Goal: Check status: Check status

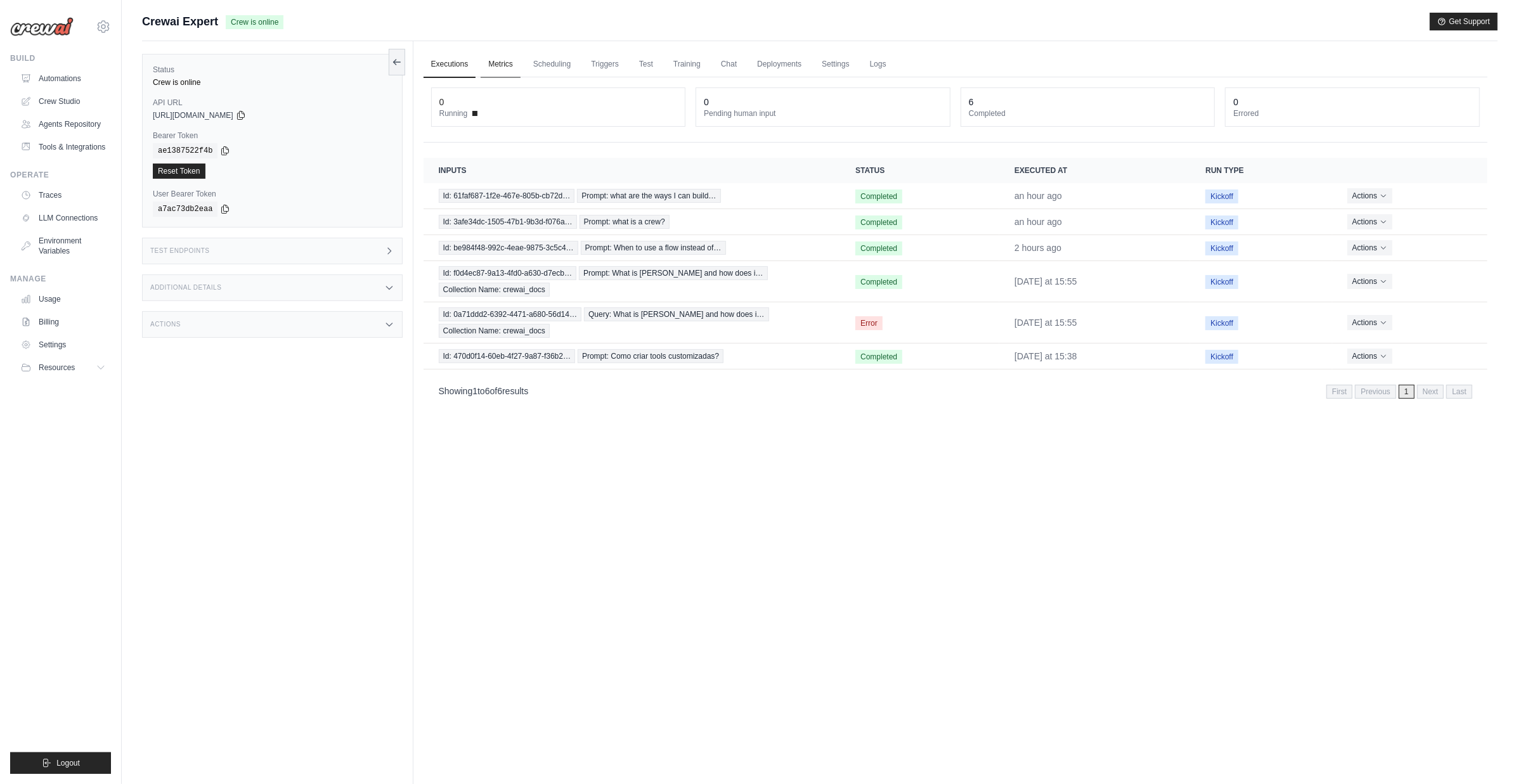
click at [509, 68] on link "Metrics" at bounding box center [501, 65] width 40 height 27
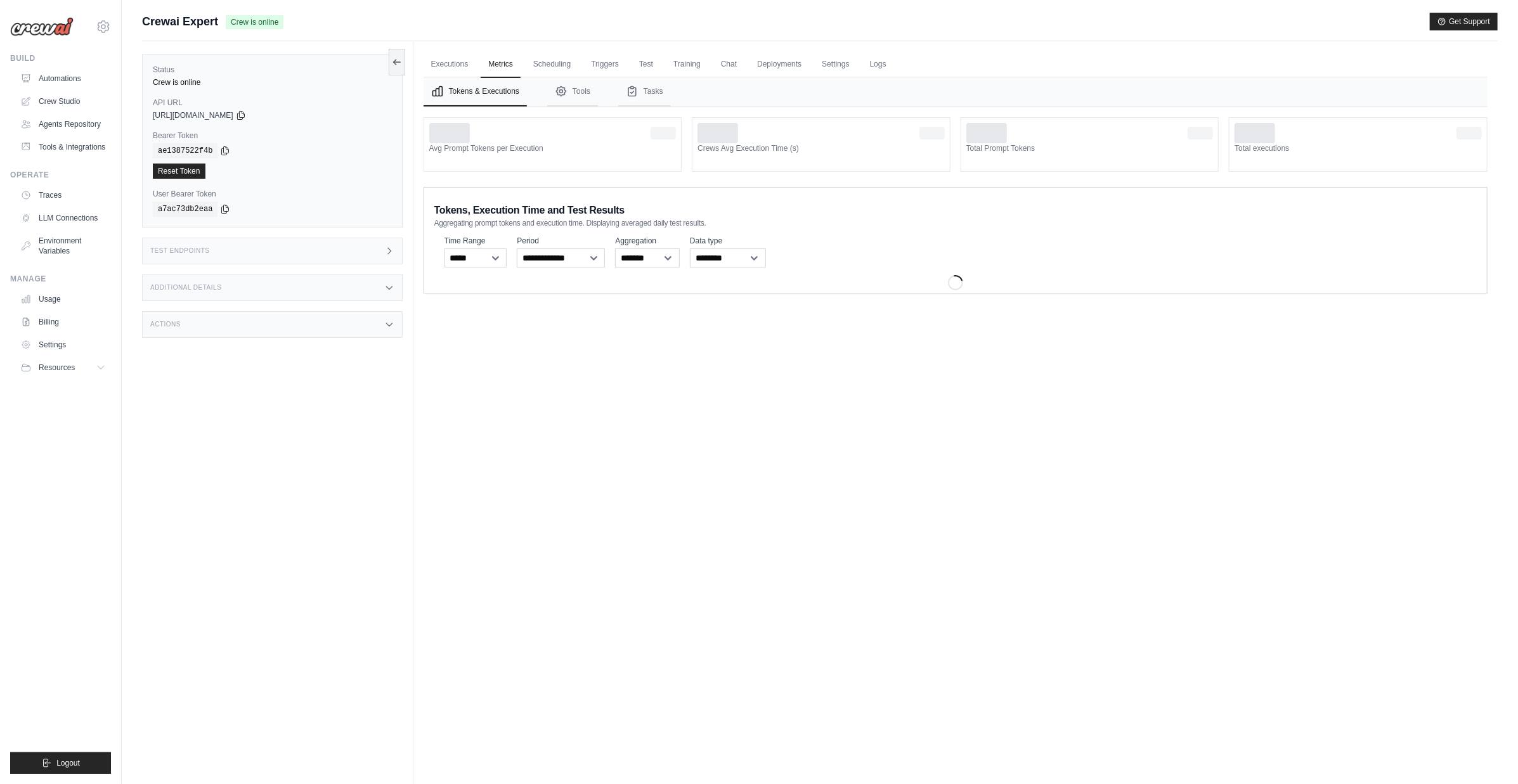
click at [277, 249] on div "Test Endpoints" at bounding box center [272, 251] width 261 height 27
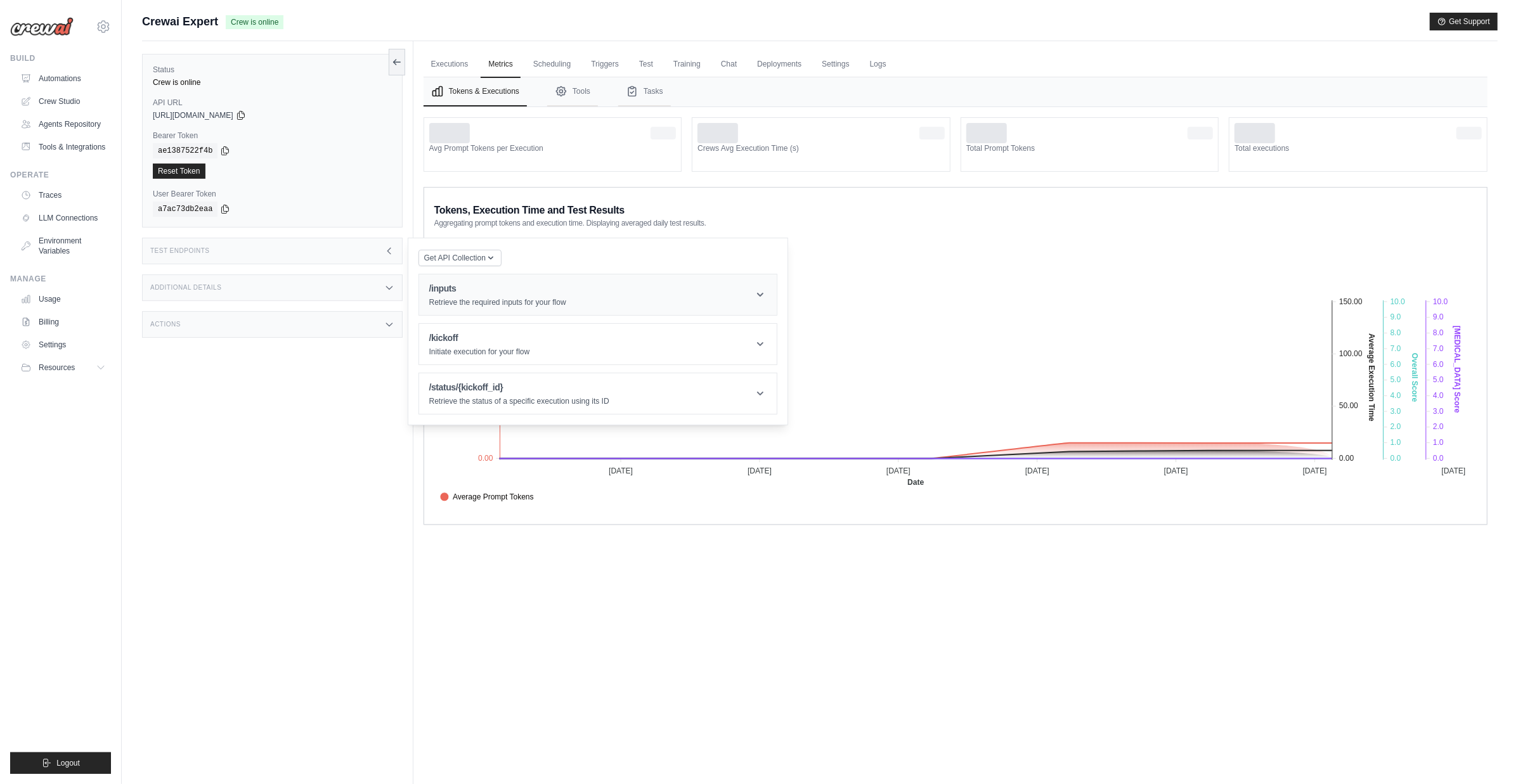
click at [475, 290] on h1 "/inputs" at bounding box center [498, 288] width 137 height 13
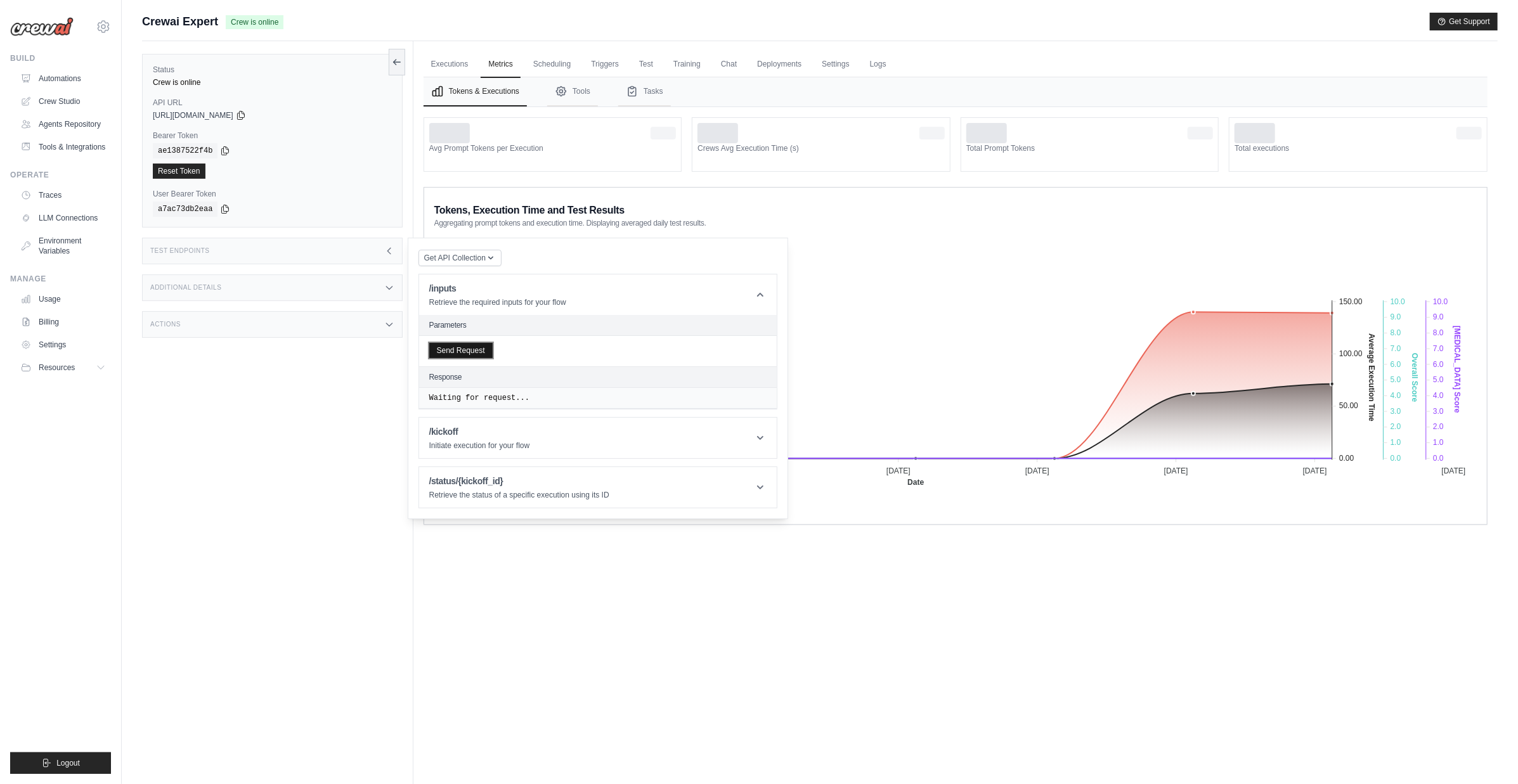
click at [460, 357] on button "Send Request" at bounding box center [461, 350] width 63 height 15
click at [465, 351] on button "Send Request" at bounding box center [461, 350] width 63 height 15
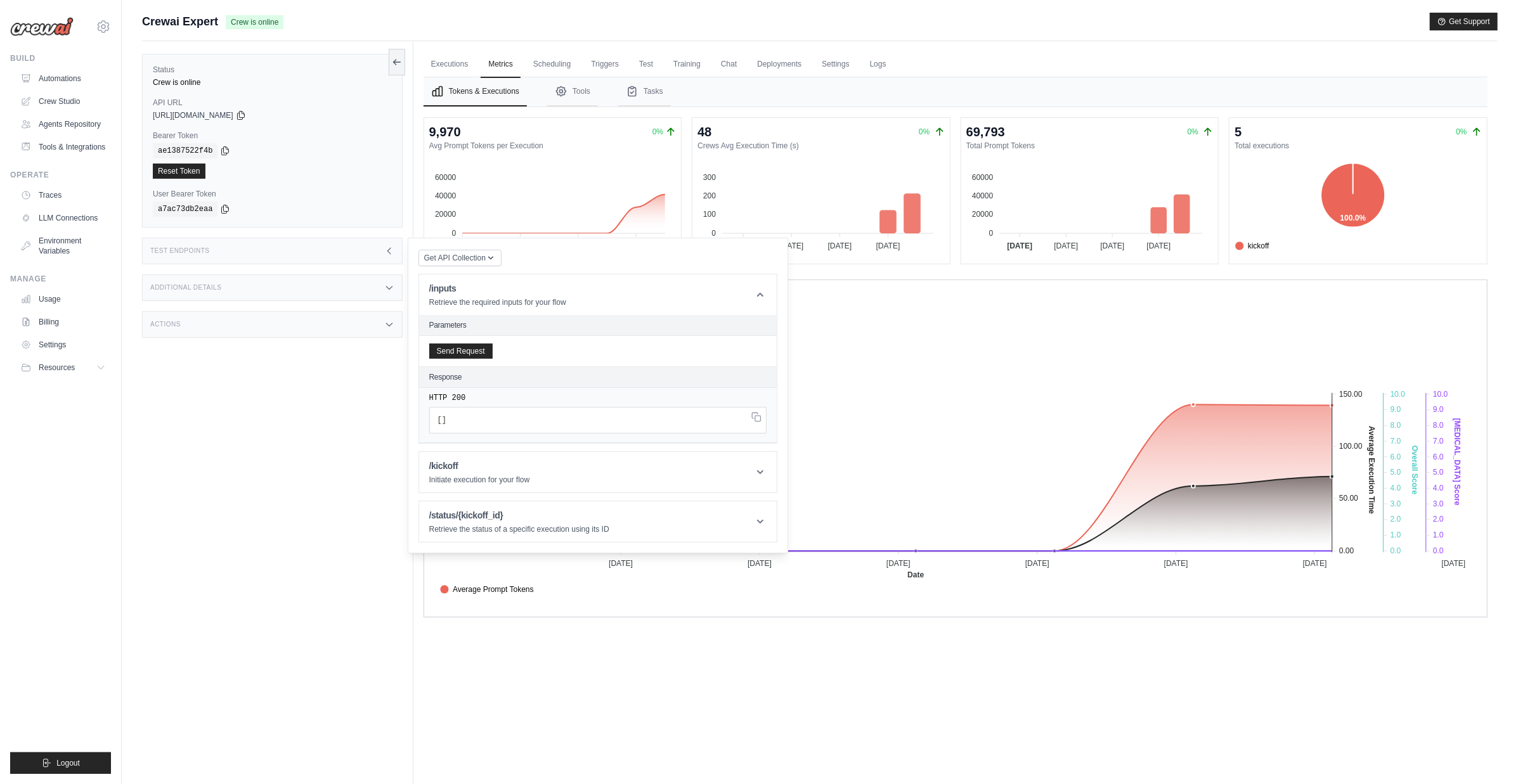
click at [274, 247] on div "Test Endpoints" at bounding box center [272, 251] width 261 height 27
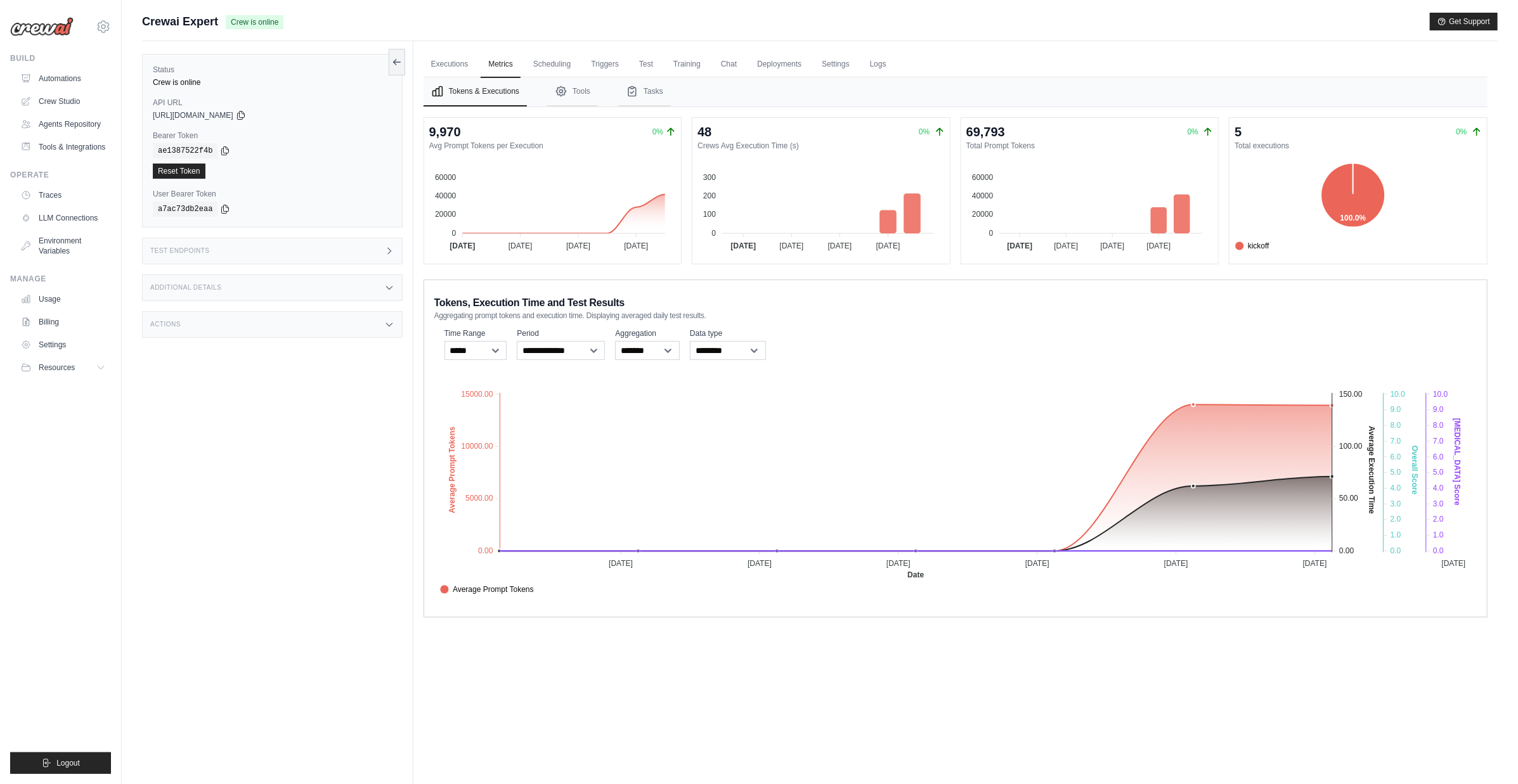
click at [331, 253] on div "Test Endpoints" at bounding box center [272, 251] width 261 height 27
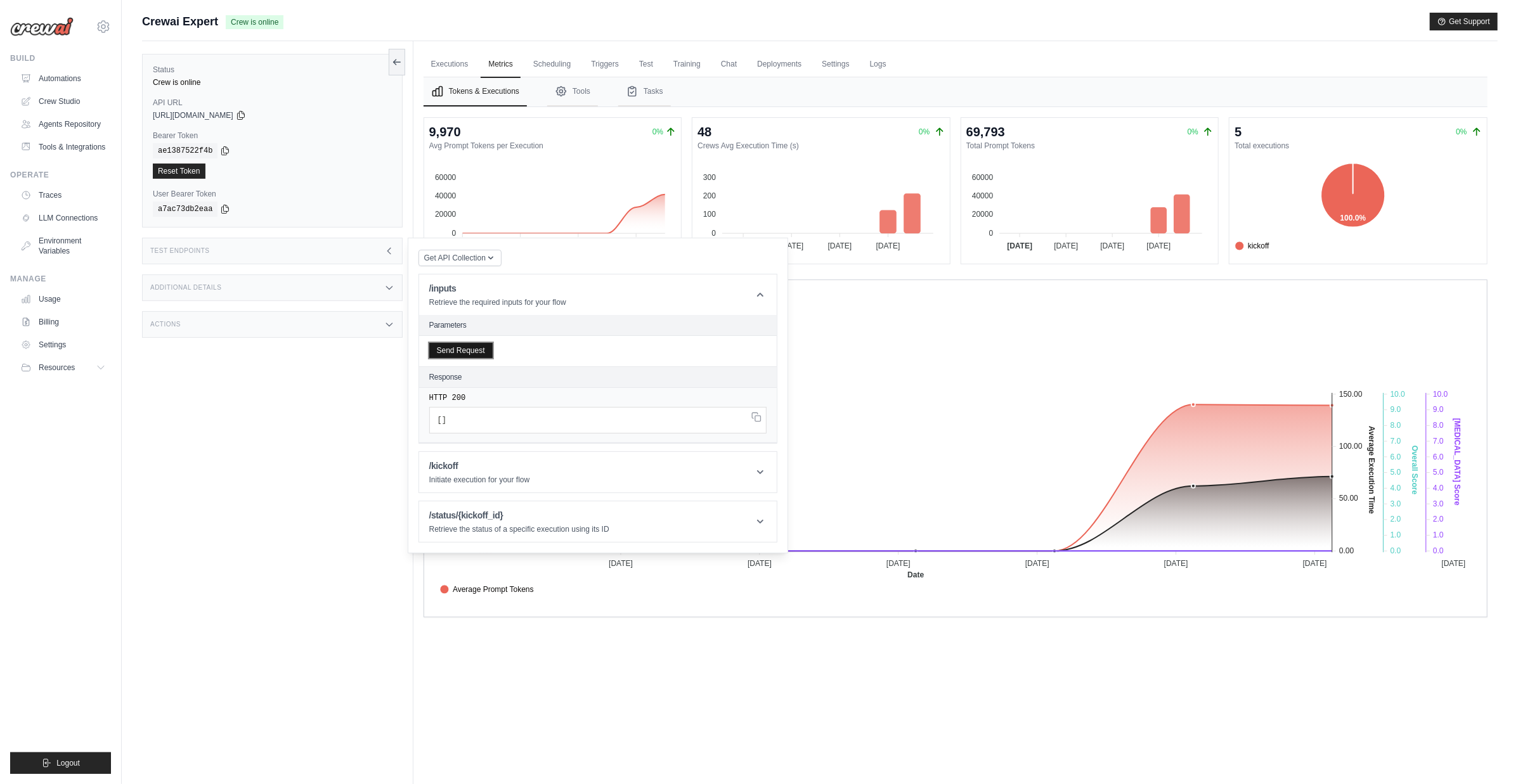
click at [481, 354] on button "Send Request" at bounding box center [461, 350] width 63 height 15
click at [107, 29] on icon at bounding box center [103, 26] width 15 height 15
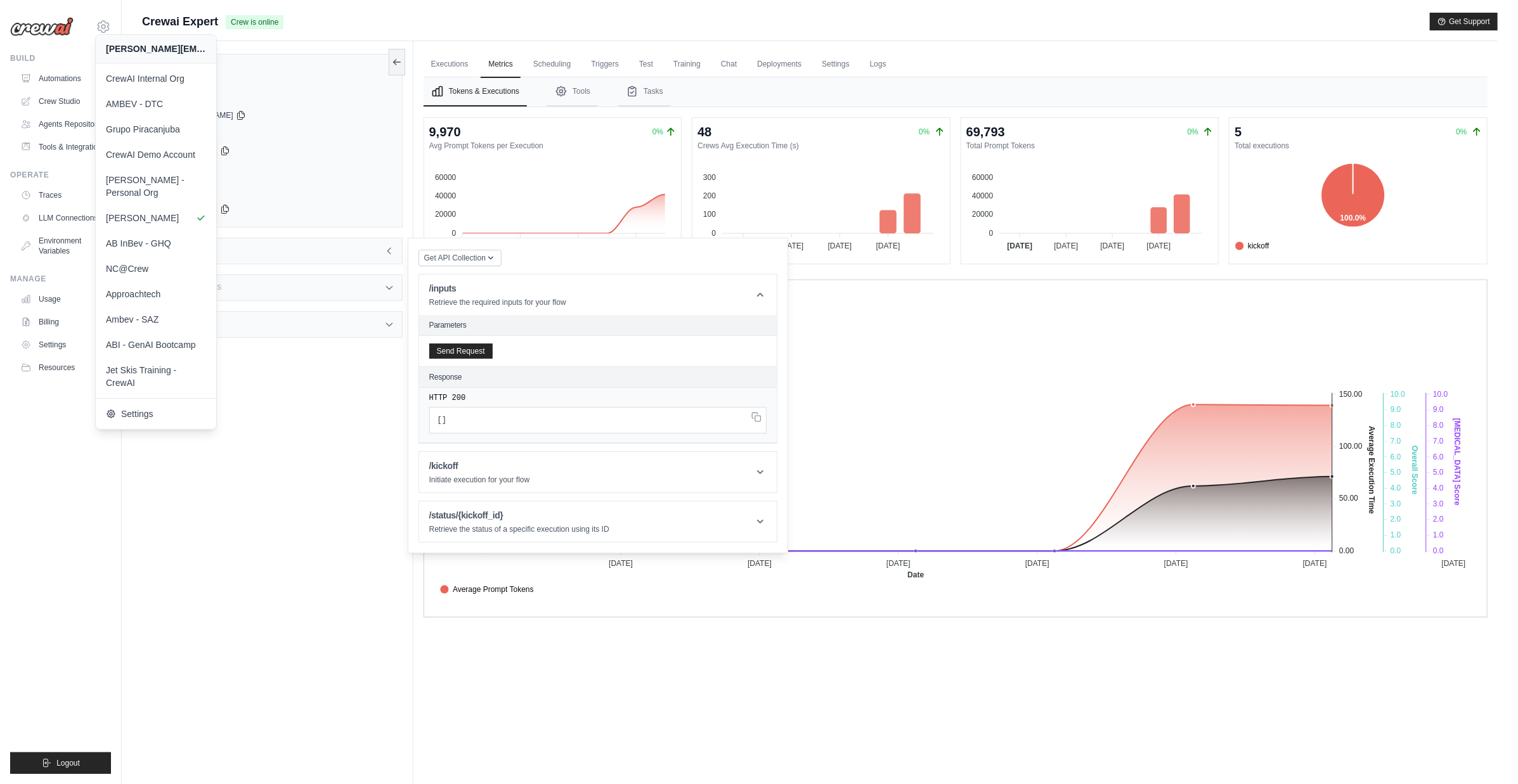
click at [281, 391] on div "Status Crew is online API URL copied https://crewai-expert-aa6791ac-f605-4a9f-b…" at bounding box center [277, 433] width 271 height 784
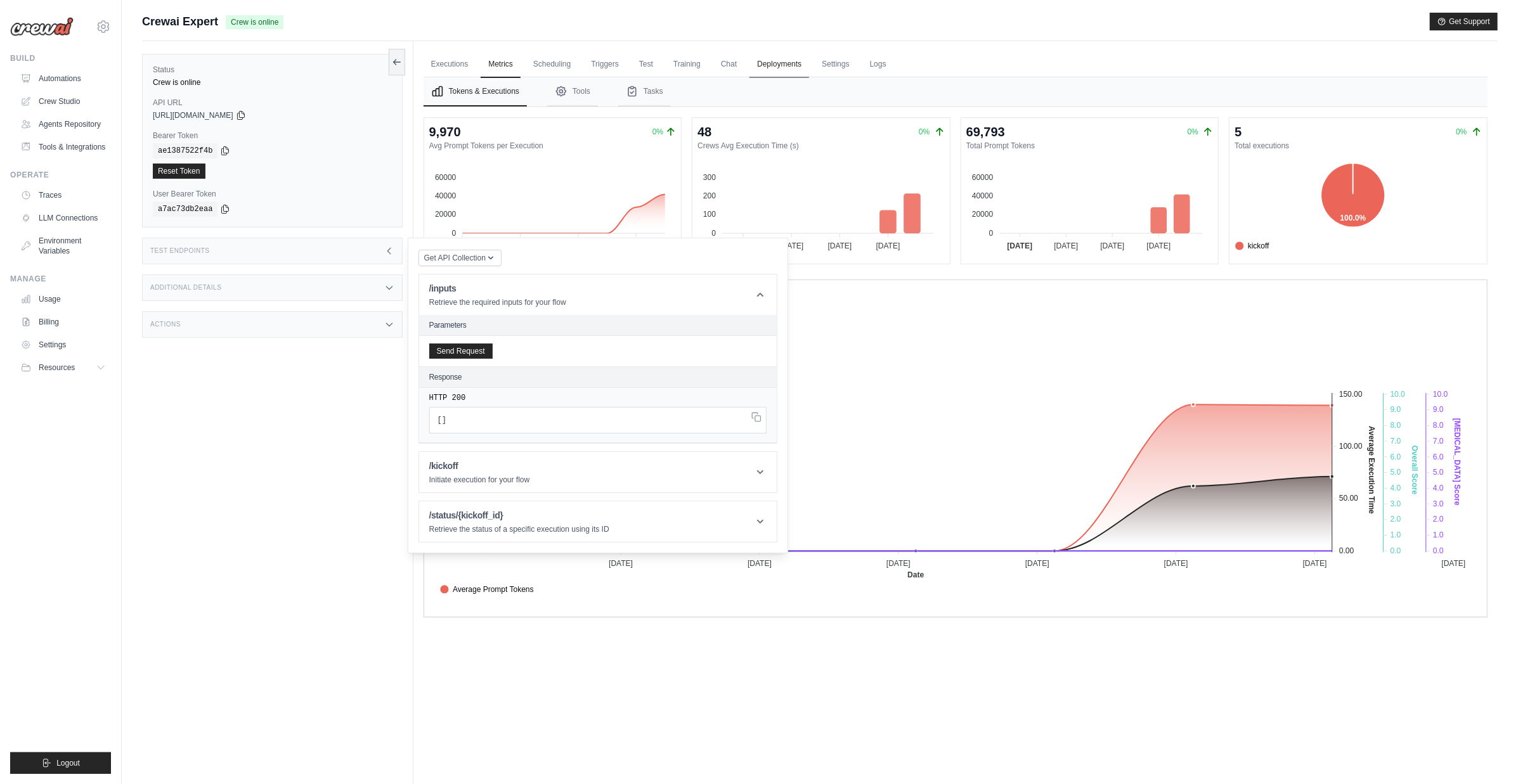
click at [766, 61] on link "Deployments" at bounding box center [779, 65] width 59 height 27
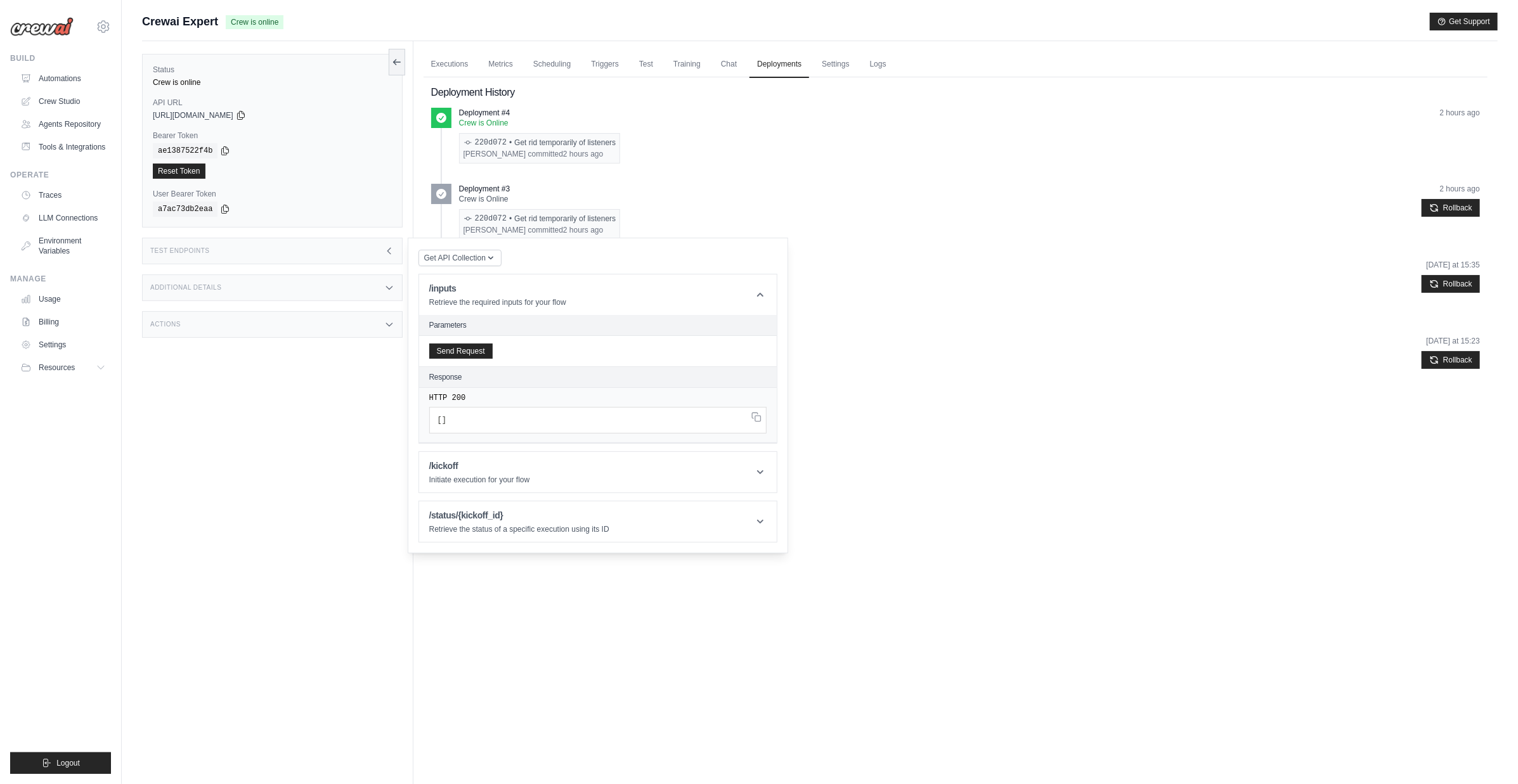
click at [391, 251] on icon at bounding box center [389, 250] width 10 height 10
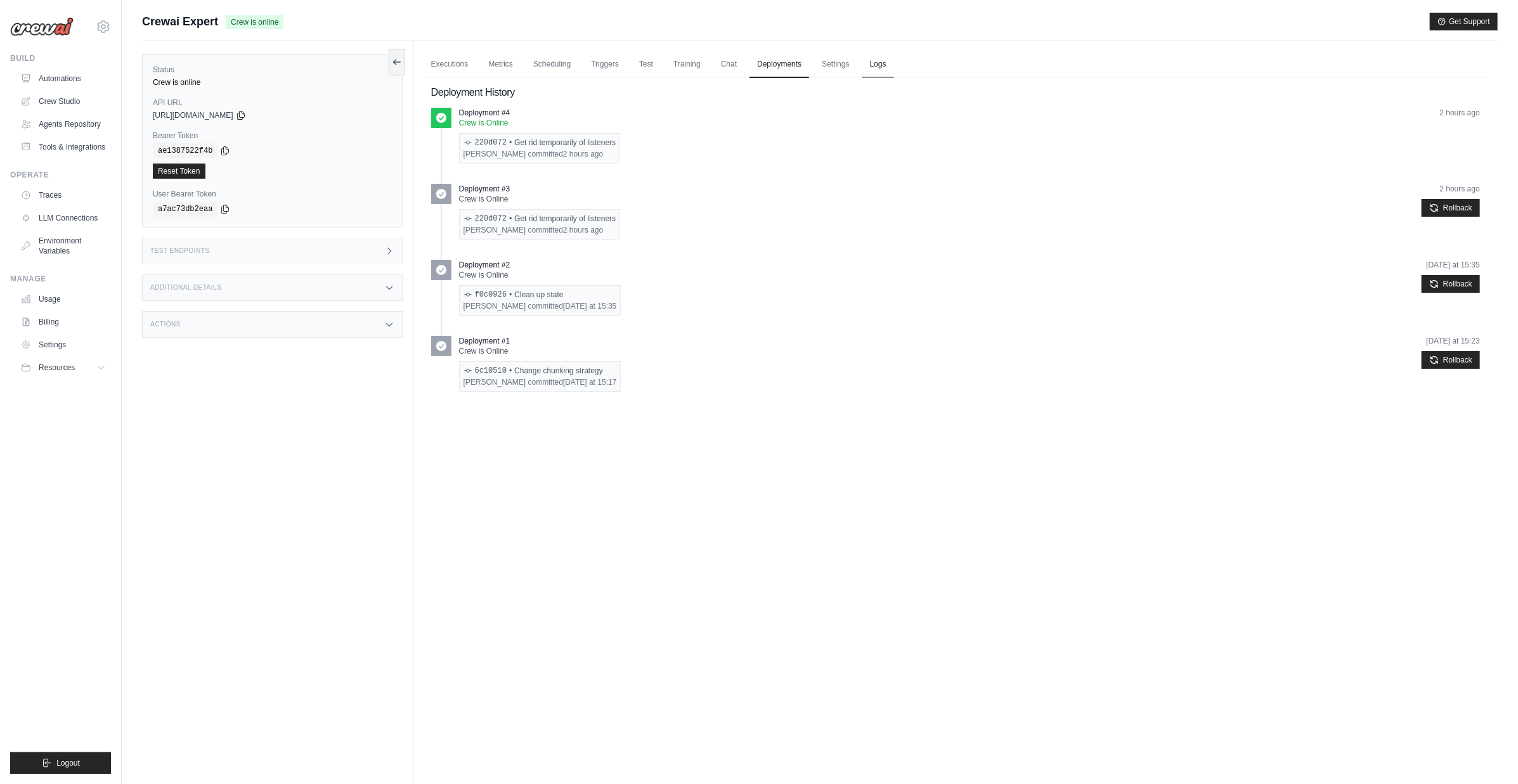
click at [883, 63] on link "Logs" at bounding box center [878, 65] width 32 height 27
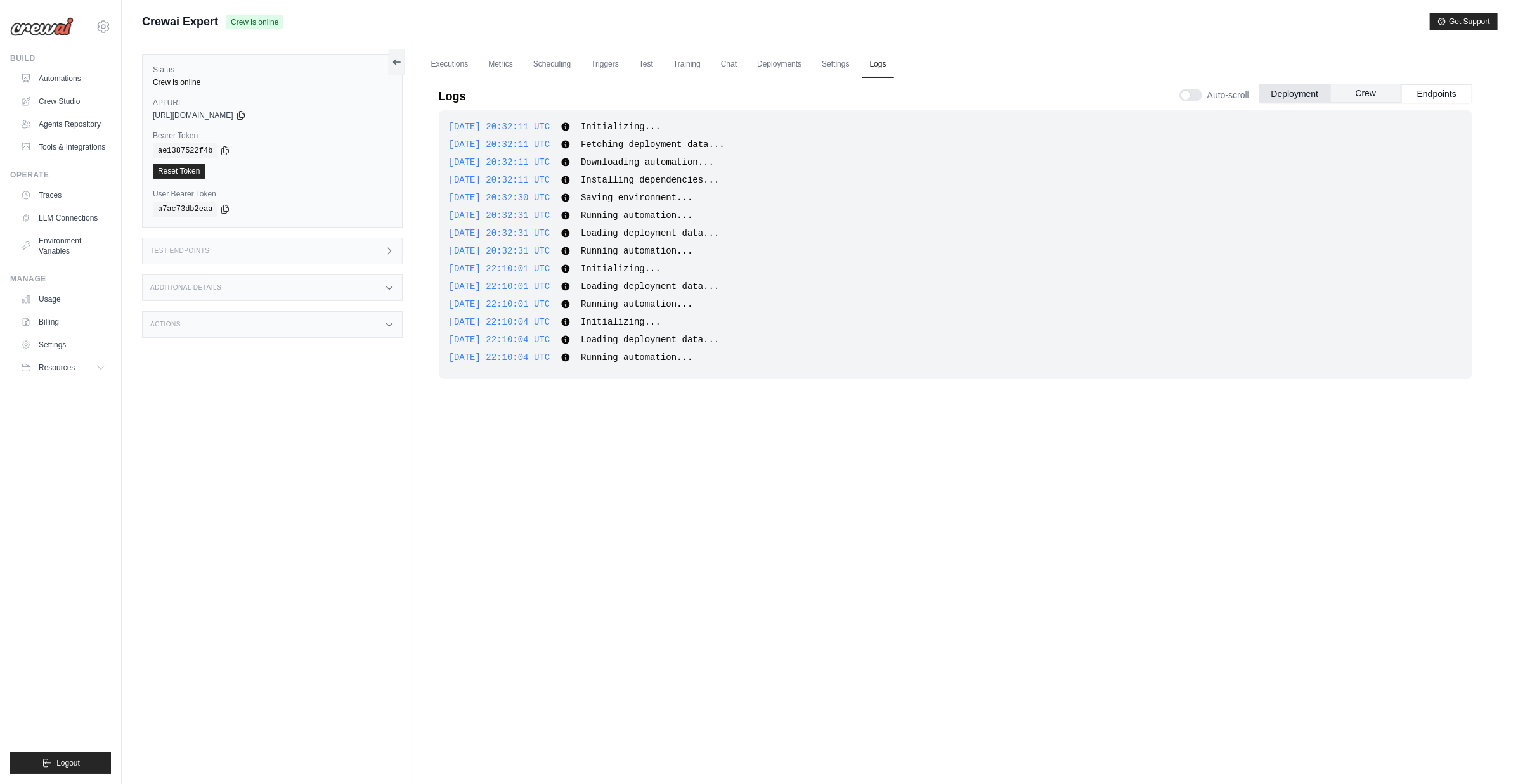
click at [1371, 93] on button "Crew" at bounding box center [1366, 93] width 71 height 19
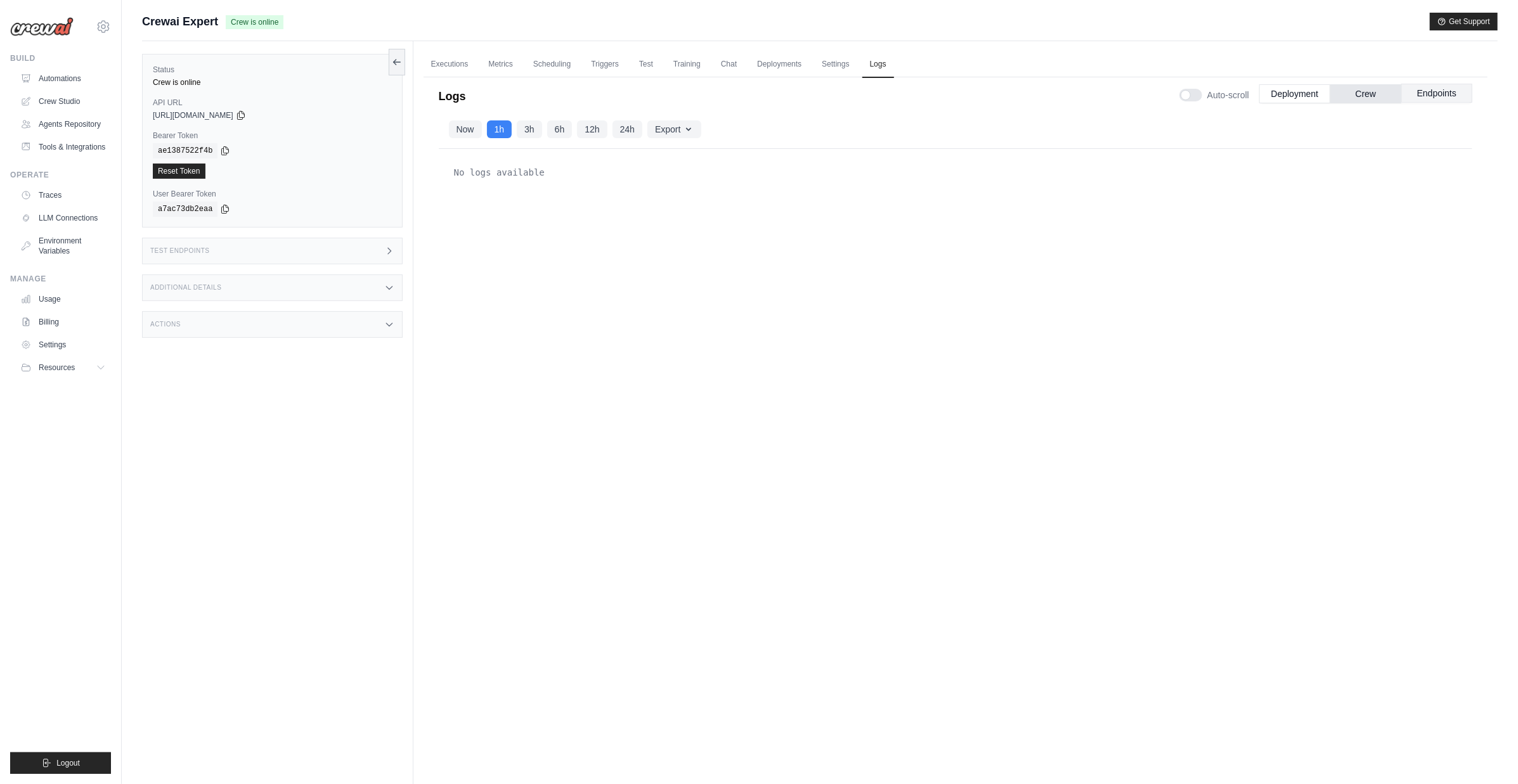
click at [1421, 97] on button "Endpoints" at bounding box center [1436, 93] width 71 height 19
click at [526, 132] on button "3h" at bounding box center [529, 128] width 25 height 17
click at [1364, 92] on button "Crew" at bounding box center [1366, 93] width 71 height 19
click at [1330, 88] on button "Deployment" at bounding box center [1295, 93] width 71 height 19
